Goal: Use online tool/utility: Utilize a website feature to perform a specific function

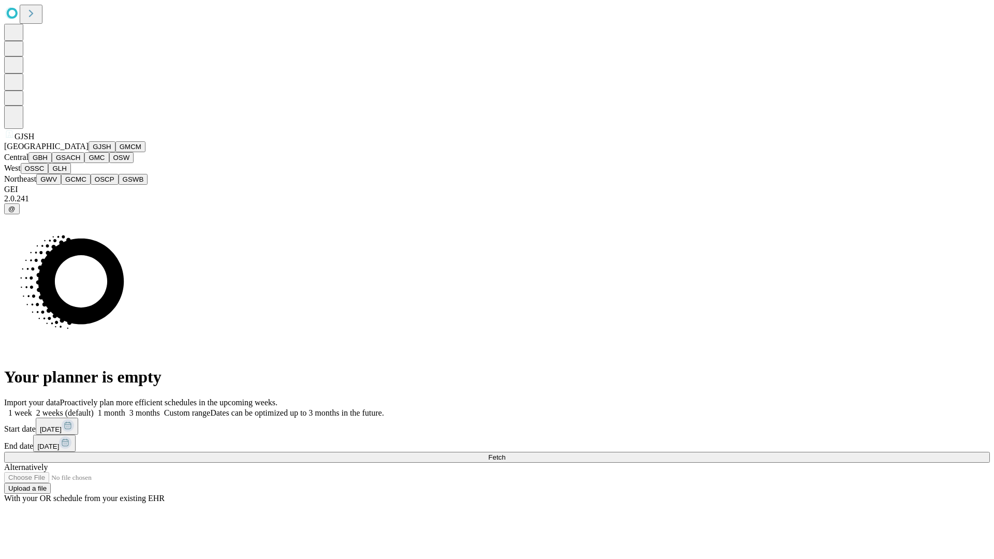
click at [89, 152] on button "GJSH" at bounding box center [102, 146] width 27 height 11
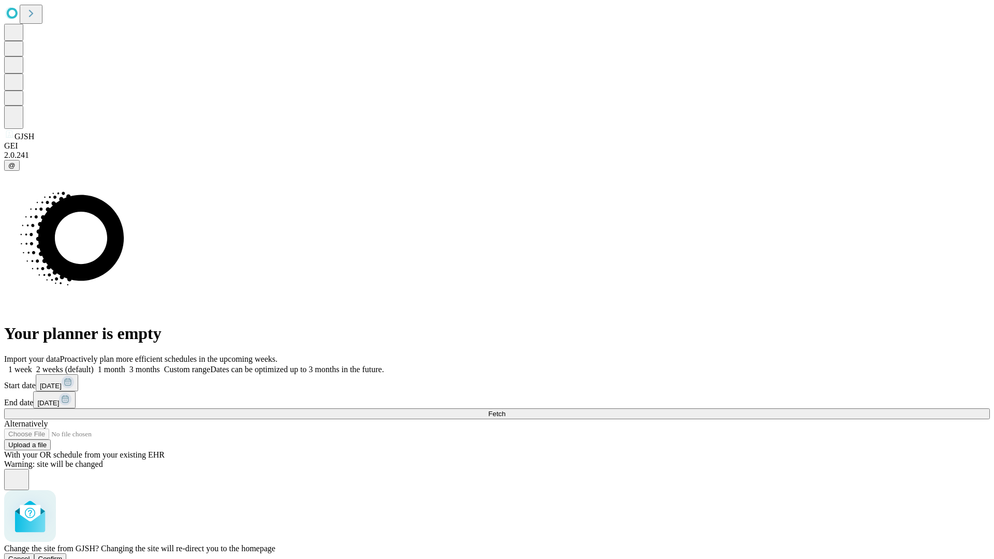
click at [63, 555] on span "Confirm" at bounding box center [50, 559] width 24 height 8
click at [32, 365] on label "1 week" at bounding box center [18, 369] width 28 height 9
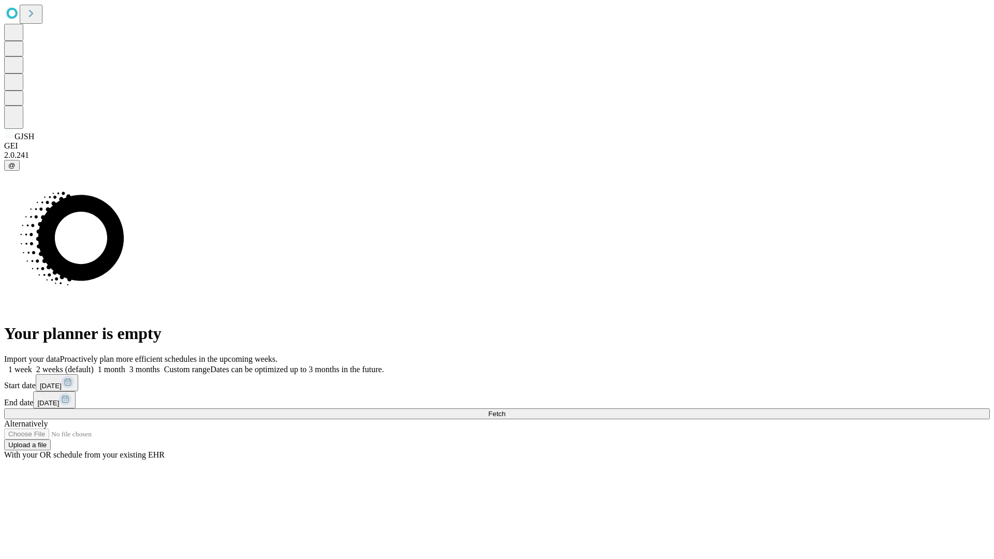
click at [505, 410] on span "Fetch" at bounding box center [496, 414] width 17 height 8
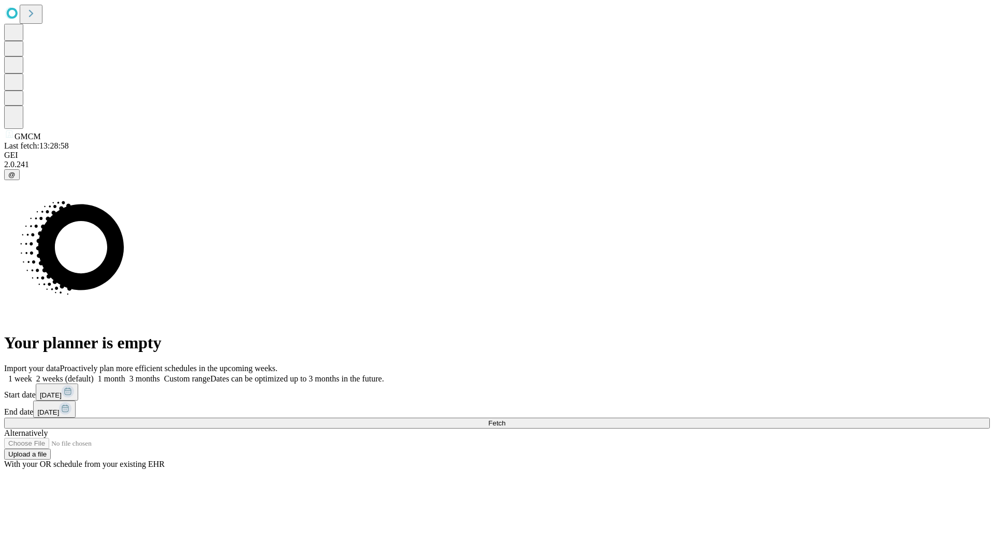
click at [32, 374] on label "1 week" at bounding box center [18, 378] width 28 height 9
click at [505, 419] on span "Fetch" at bounding box center [496, 423] width 17 height 8
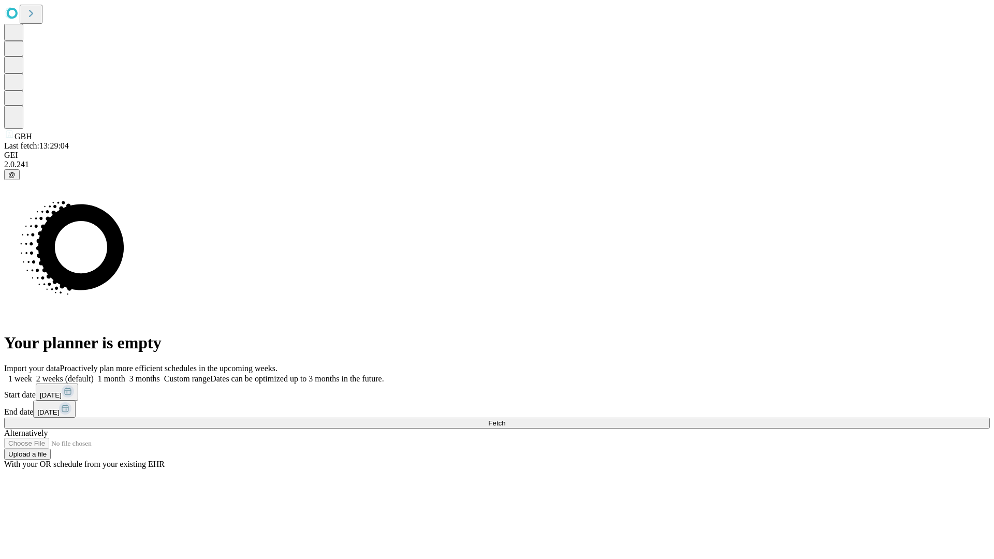
click at [32, 374] on label "1 week" at bounding box center [18, 378] width 28 height 9
click at [505, 419] on span "Fetch" at bounding box center [496, 423] width 17 height 8
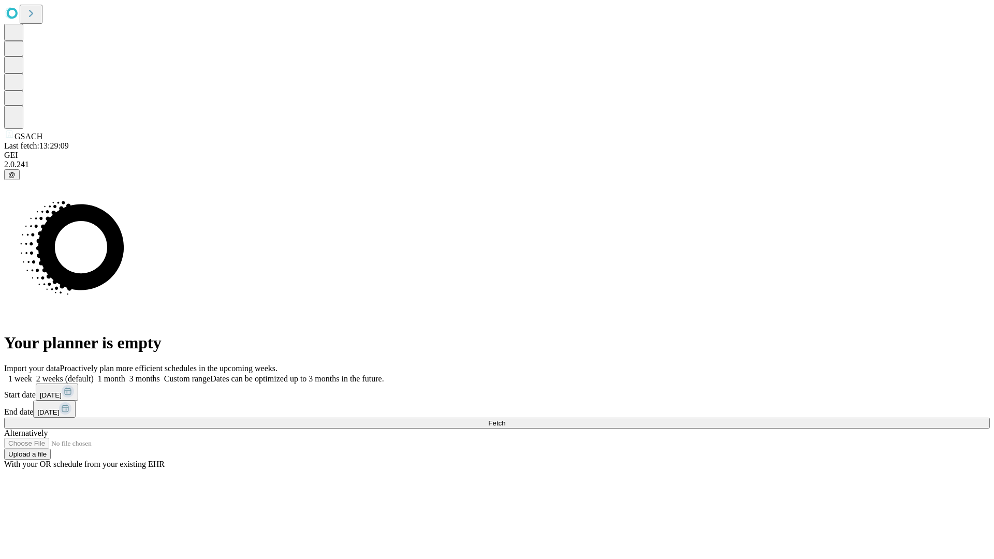
click at [32, 374] on label "1 week" at bounding box center [18, 378] width 28 height 9
click at [505, 419] on span "Fetch" at bounding box center [496, 423] width 17 height 8
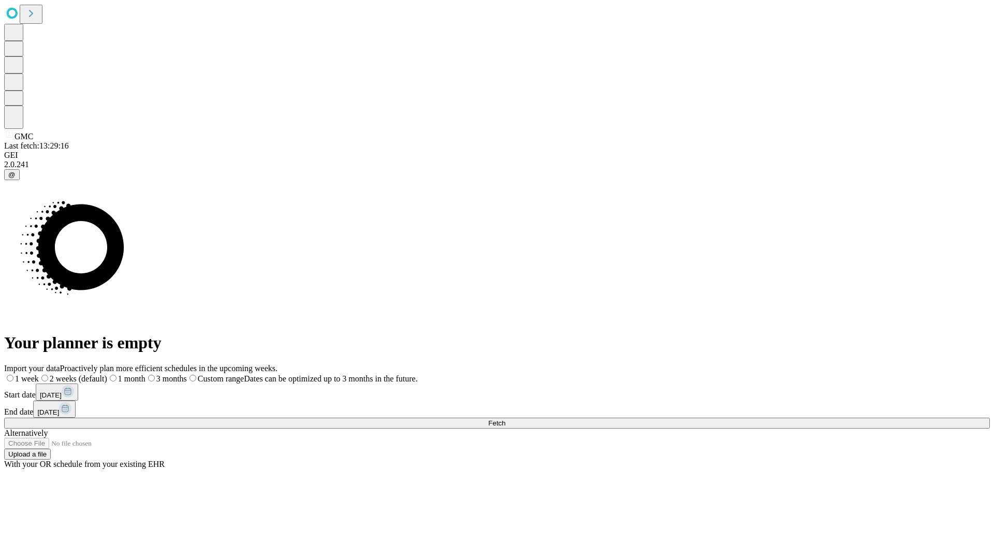
click at [505, 419] on span "Fetch" at bounding box center [496, 423] width 17 height 8
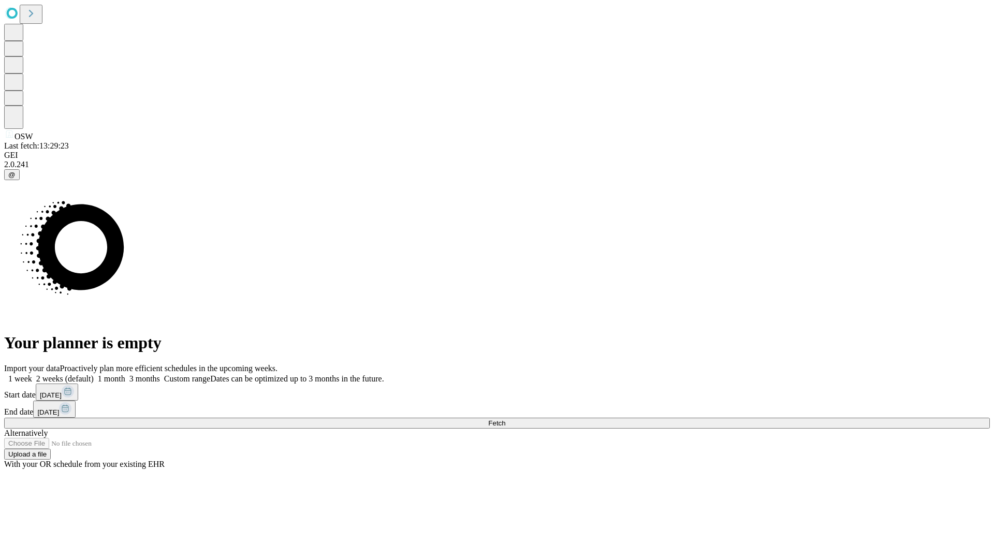
click at [32, 374] on label "1 week" at bounding box center [18, 378] width 28 height 9
click at [505, 419] on span "Fetch" at bounding box center [496, 423] width 17 height 8
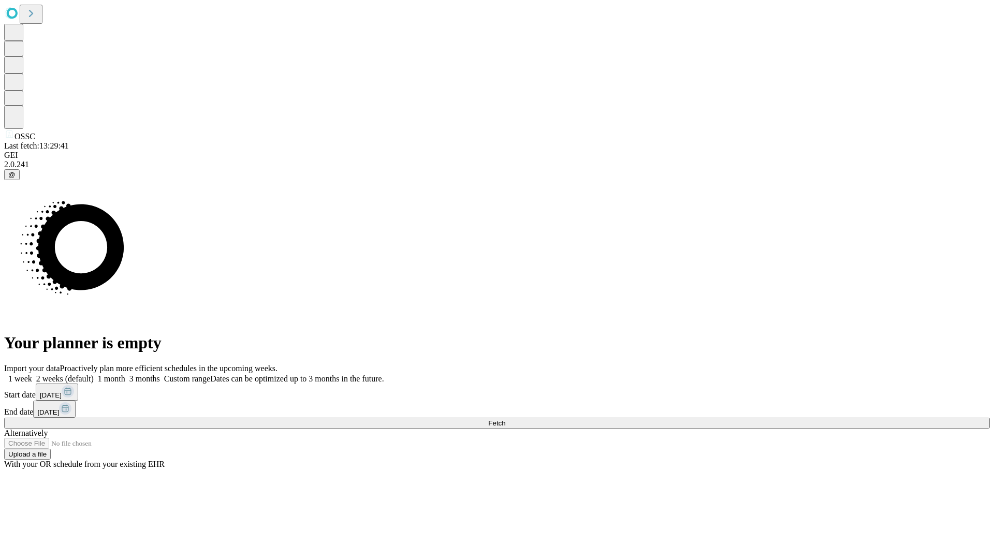
click at [505, 419] on span "Fetch" at bounding box center [496, 423] width 17 height 8
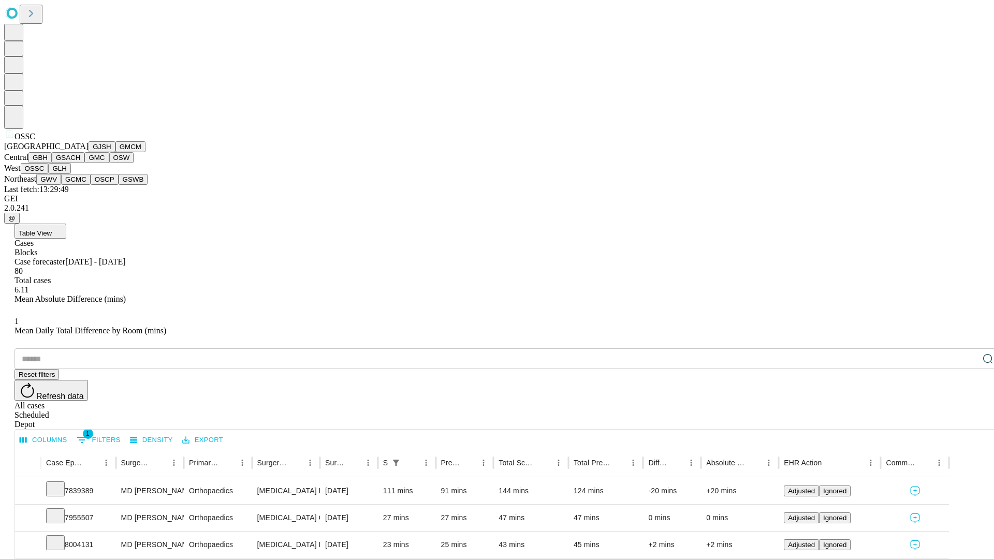
click at [70, 174] on button "GLH" at bounding box center [59, 168] width 22 height 11
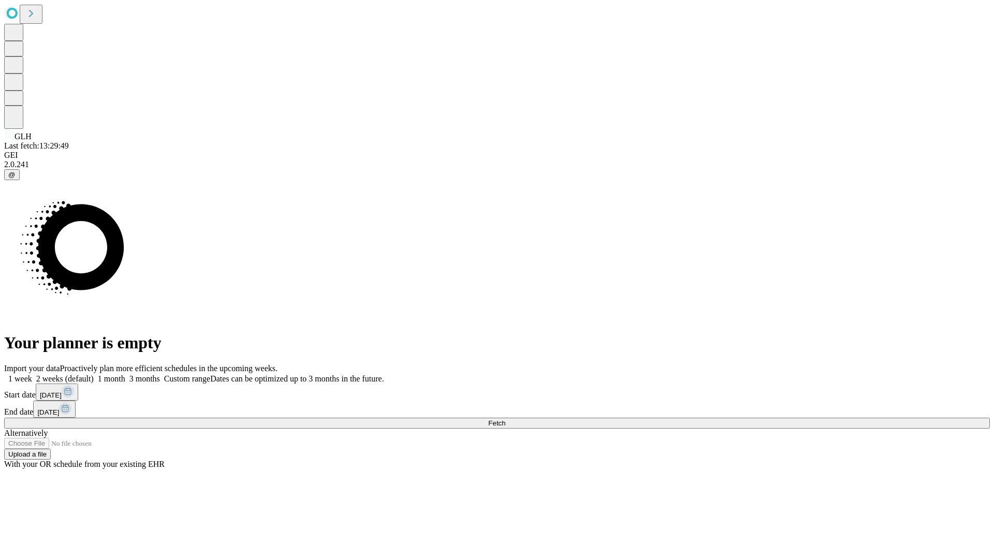
click at [32, 374] on label "1 week" at bounding box center [18, 378] width 28 height 9
click at [505, 419] on span "Fetch" at bounding box center [496, 423] width 17 height 8
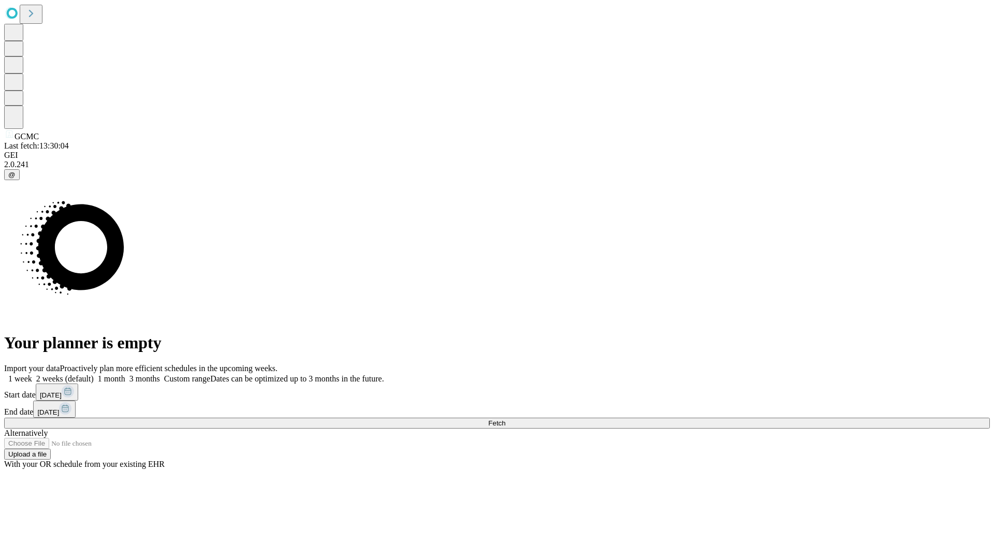
click at [32, 374] on label "1 week" at bounding box center [18, 378] width 28 height 9
click at [505, 419] on span "Fetch" at bounding box center [496, 423] width 17 height 8
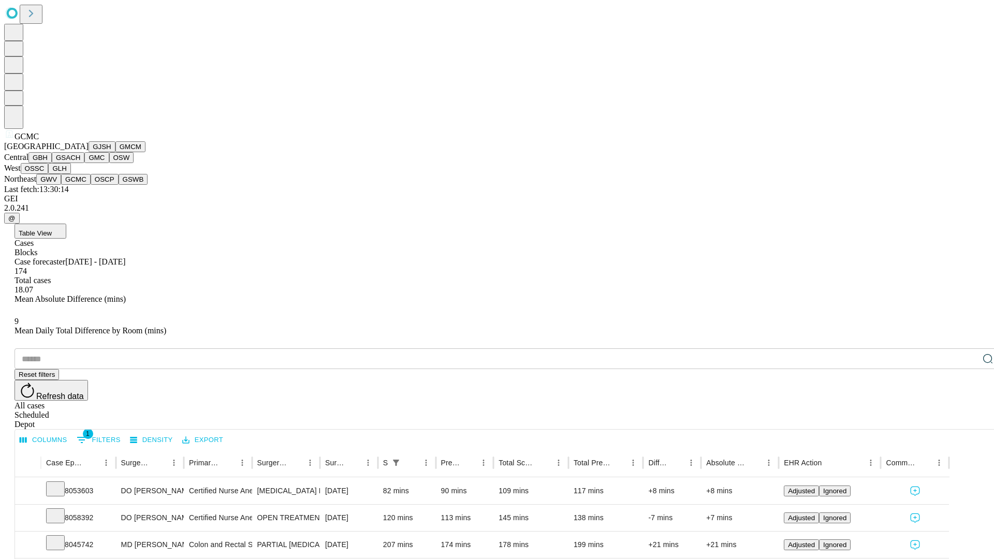
click at [91, 185] on button "OSCP" at bounding box center [105, 179] width 28 height 11
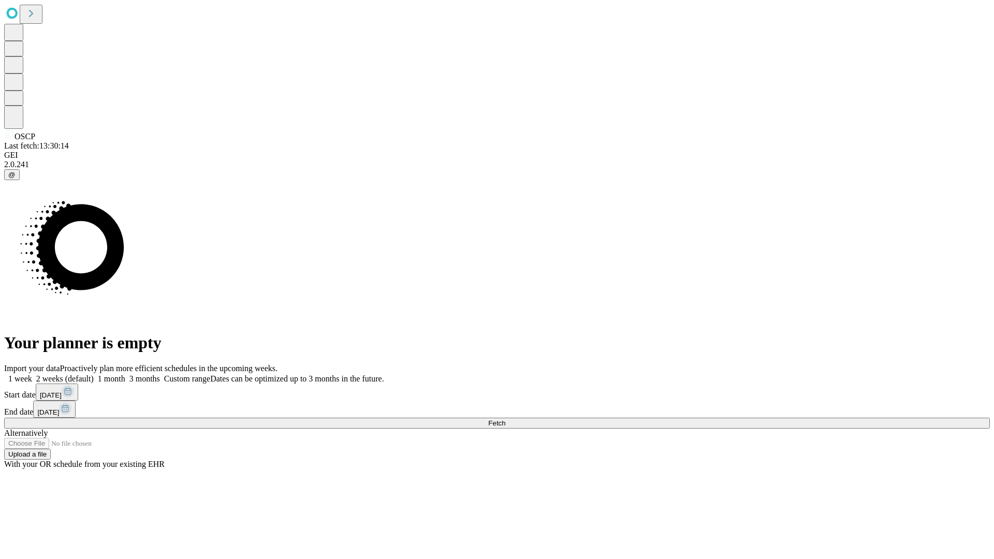
click at [505, 419] on span "Fetch" at bounding box center [496, 423] width 17 height 8
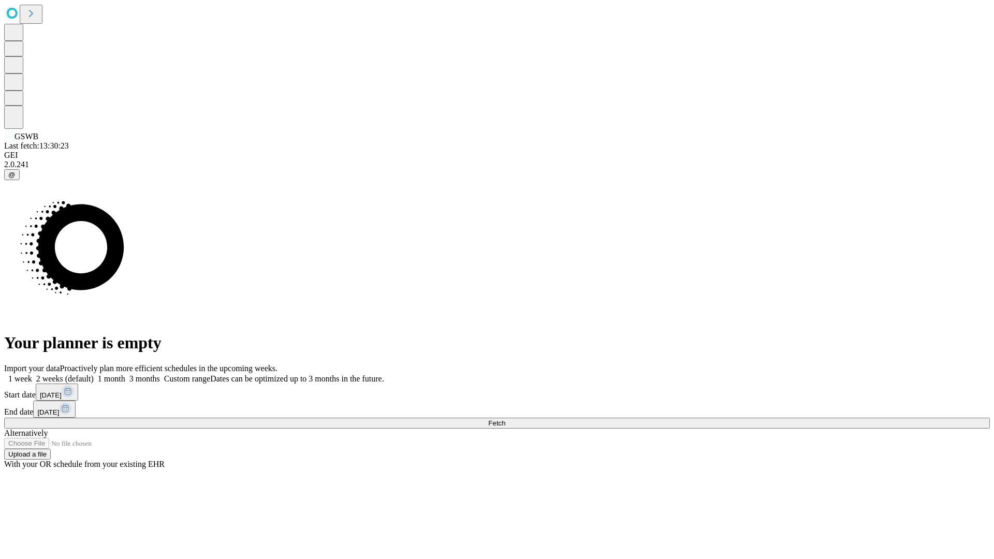
click at [32, 374] on label "1 week" at bounding box center [18, 378] width 28 height 9
click at [505, 419] on span "Fetch" at bounding box center [496, 423] width 17 height 8
